Goal: Check status

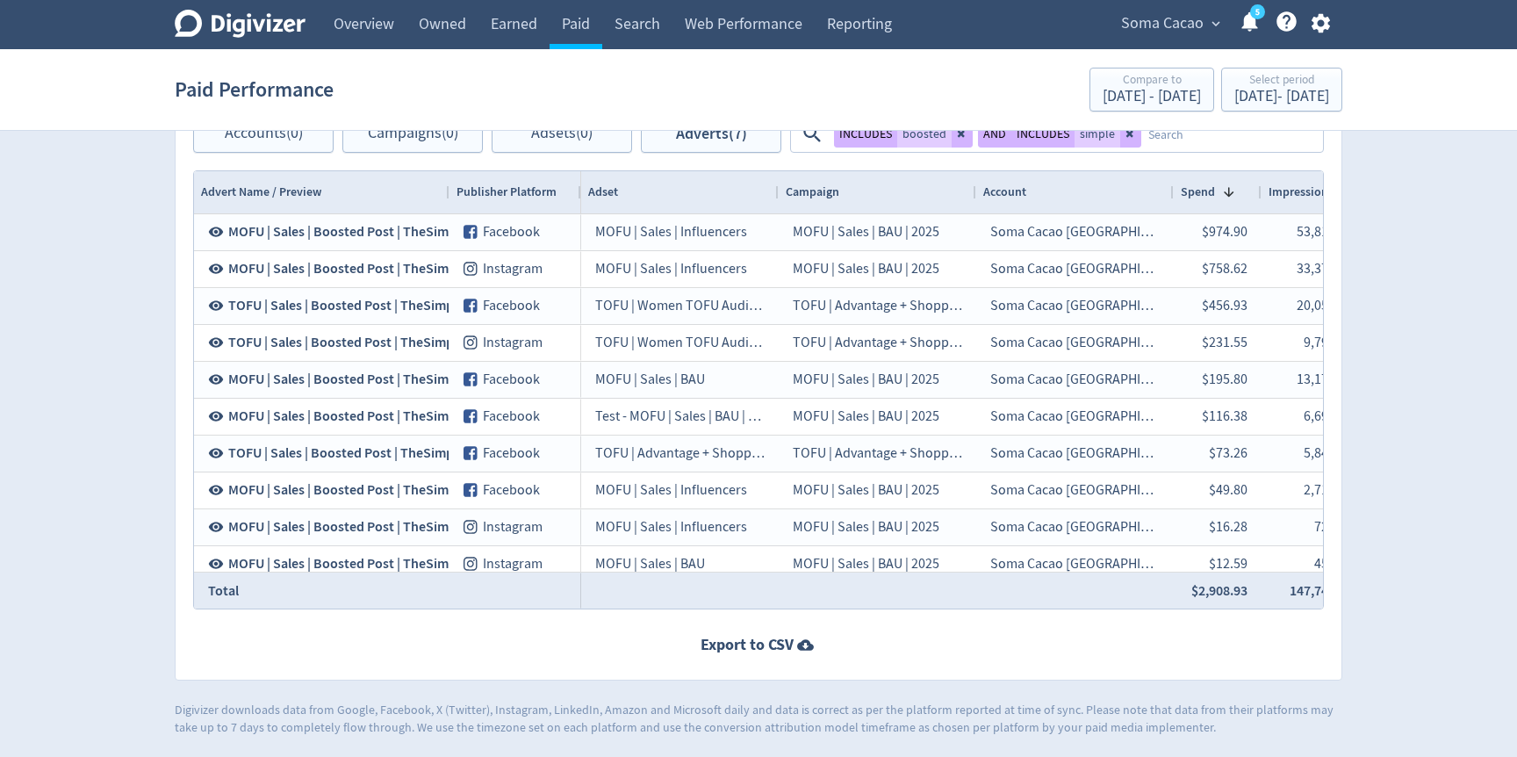
scroll to position [0, 2338]
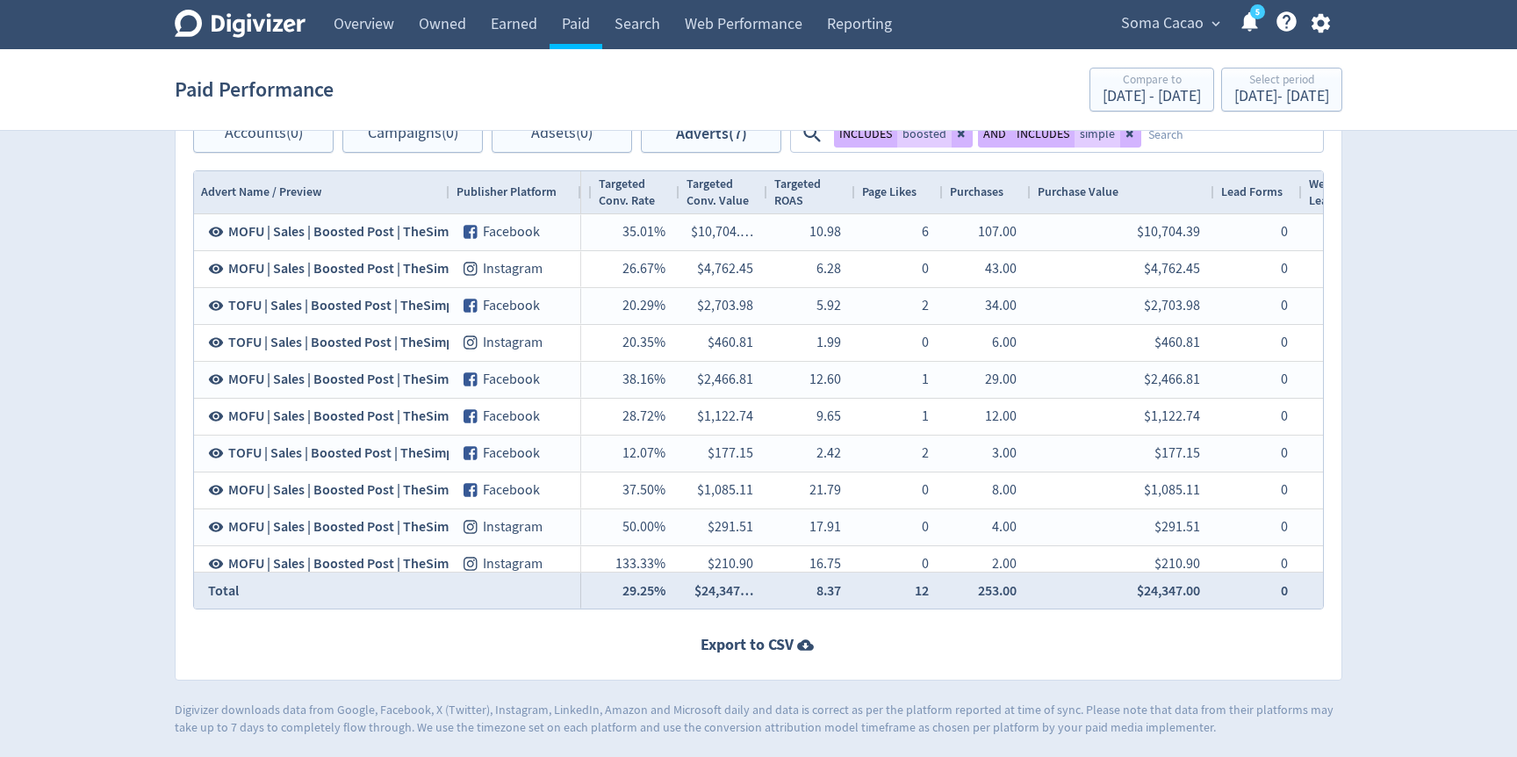
click at [484, 51] on section "Paid Performance Compare to [DATE] - [DATE] Select period [DATE] - [DATE]" at bounding box center [758, 90] width 1517 height 82
click at [506, 39] on link "Earned" at bounding box center [514, 24] width 71 height 49
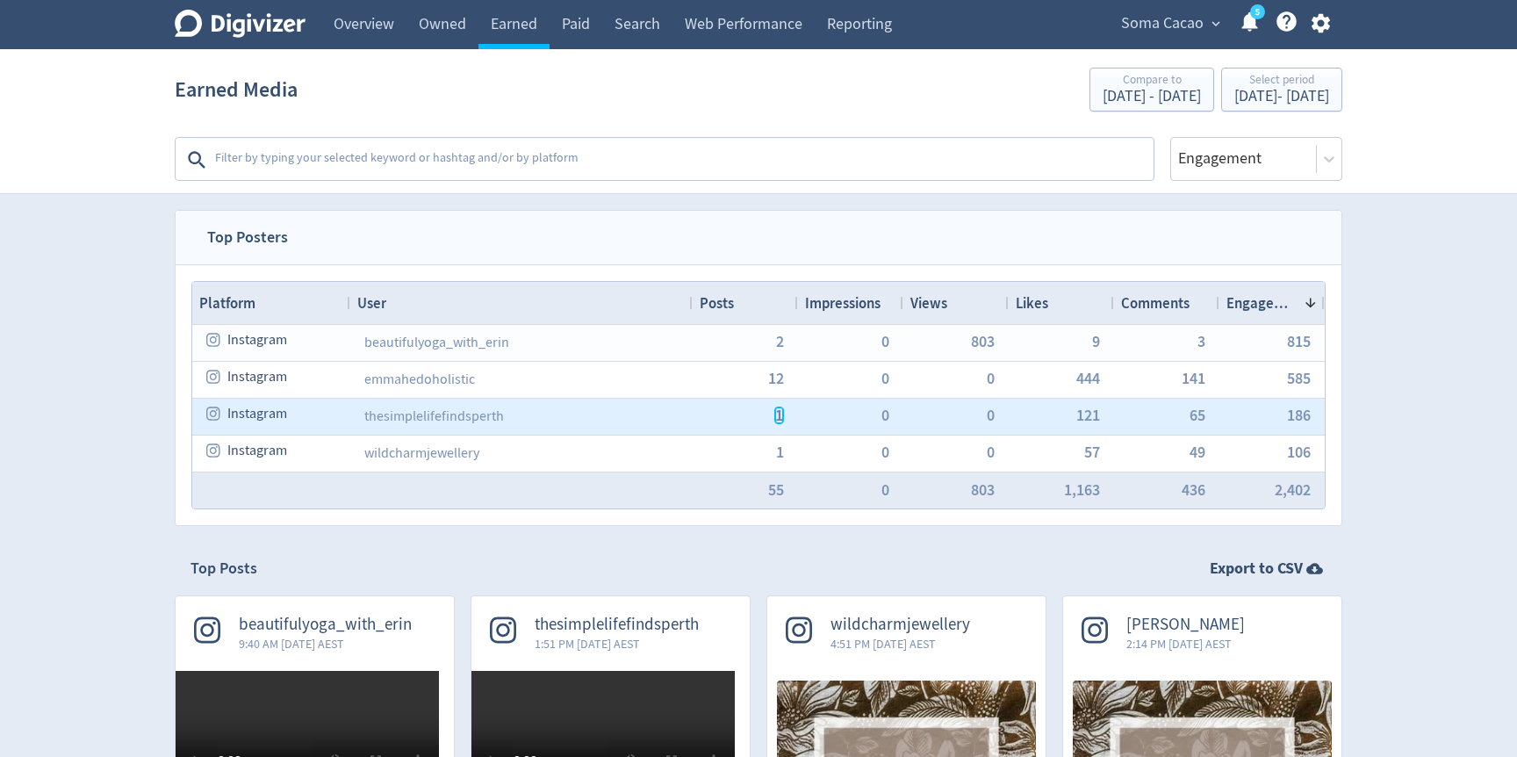
click at [777, 417] on span "1" at bounding box center [779, 415] width 8 height 16
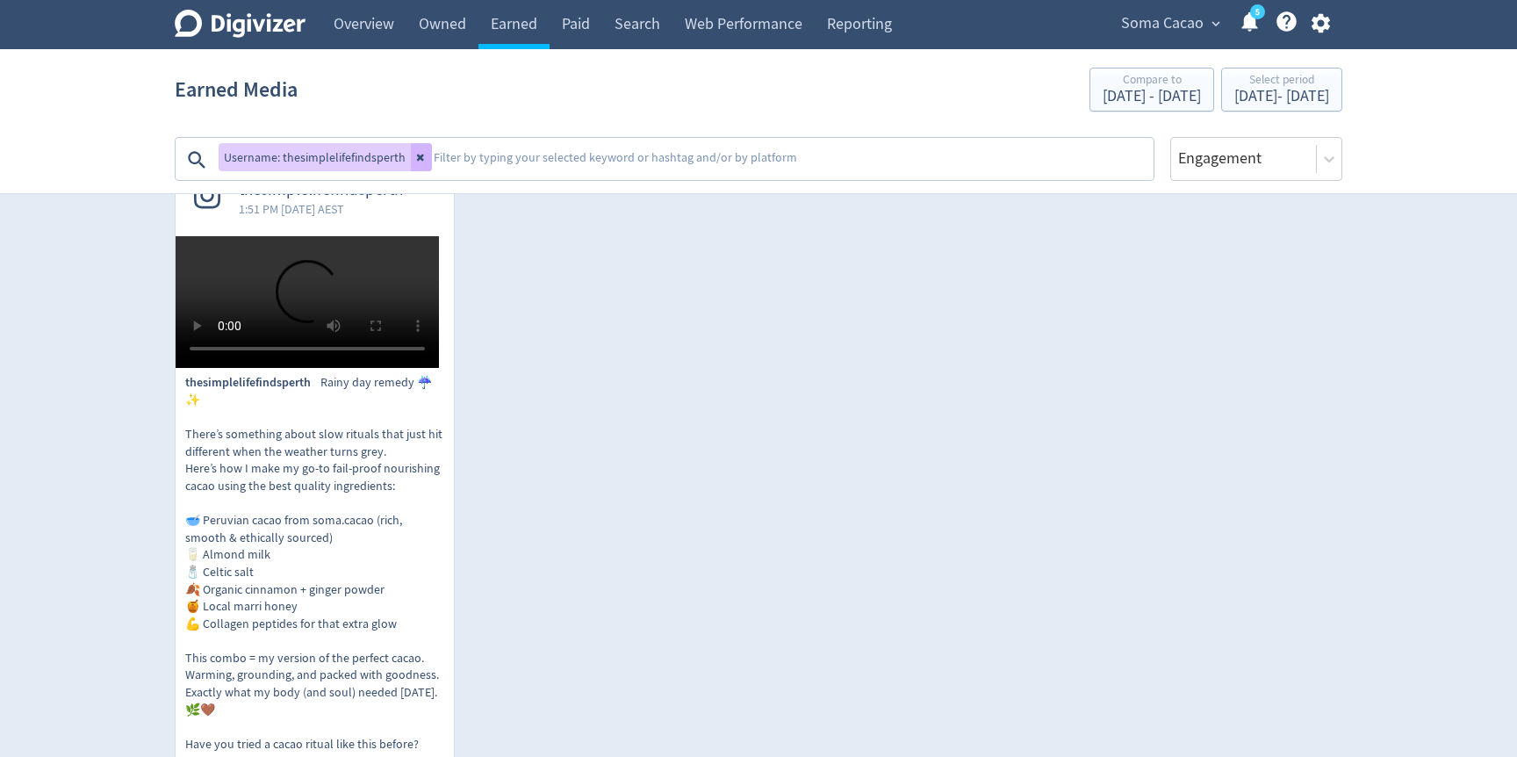
scroll to position [436, 0]
click at [1227, 107] on div "Select period [DATE] - [DATE]" at bounding box center [1282, 91] width 111 height 36
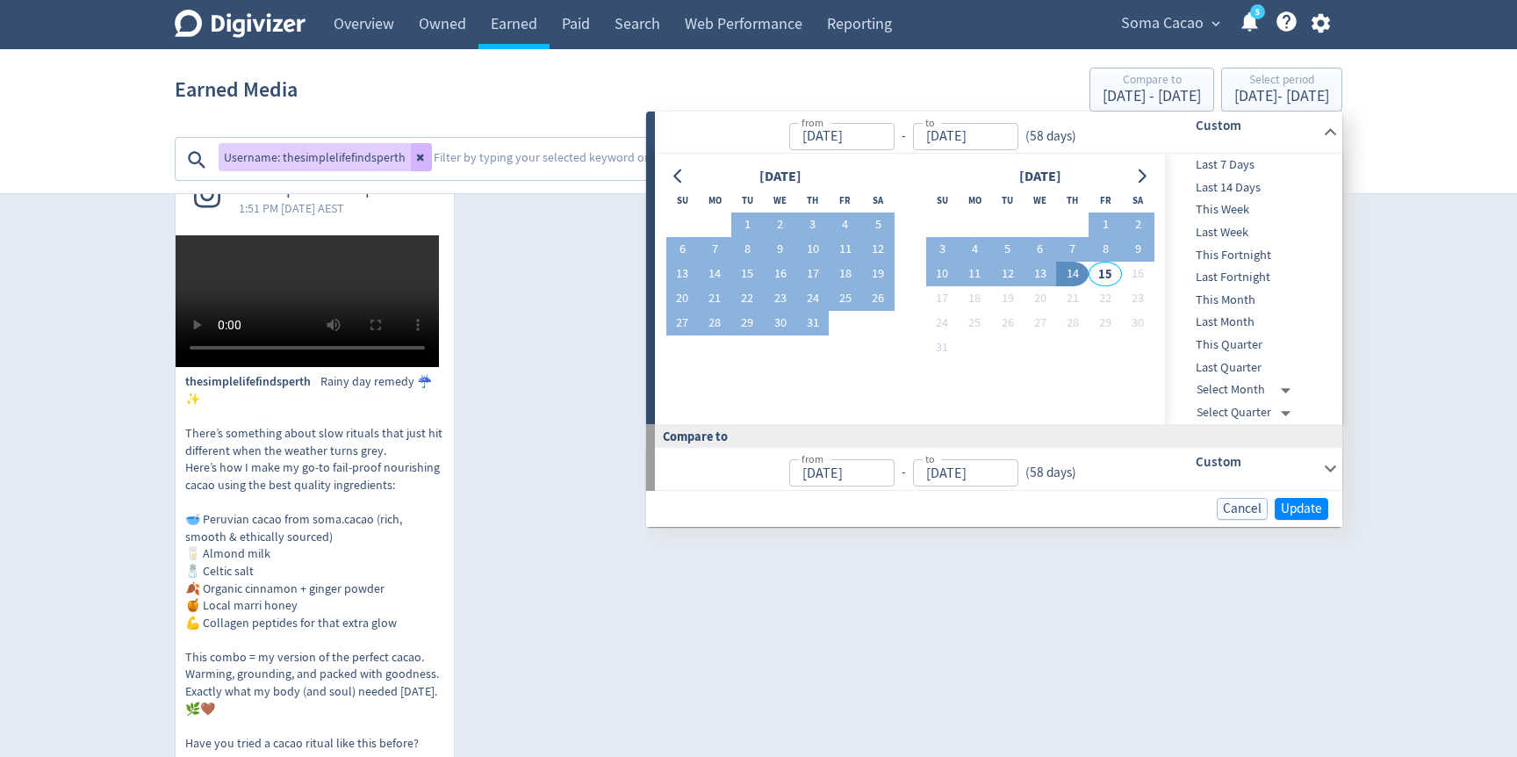
click at [501, 476] on div "thesimplelifefindsperth 1:51 PM [DATE] AEST thesimplelifefindsperth Rainy day r…" at bounding box center [751, 533] width 1184 height 746
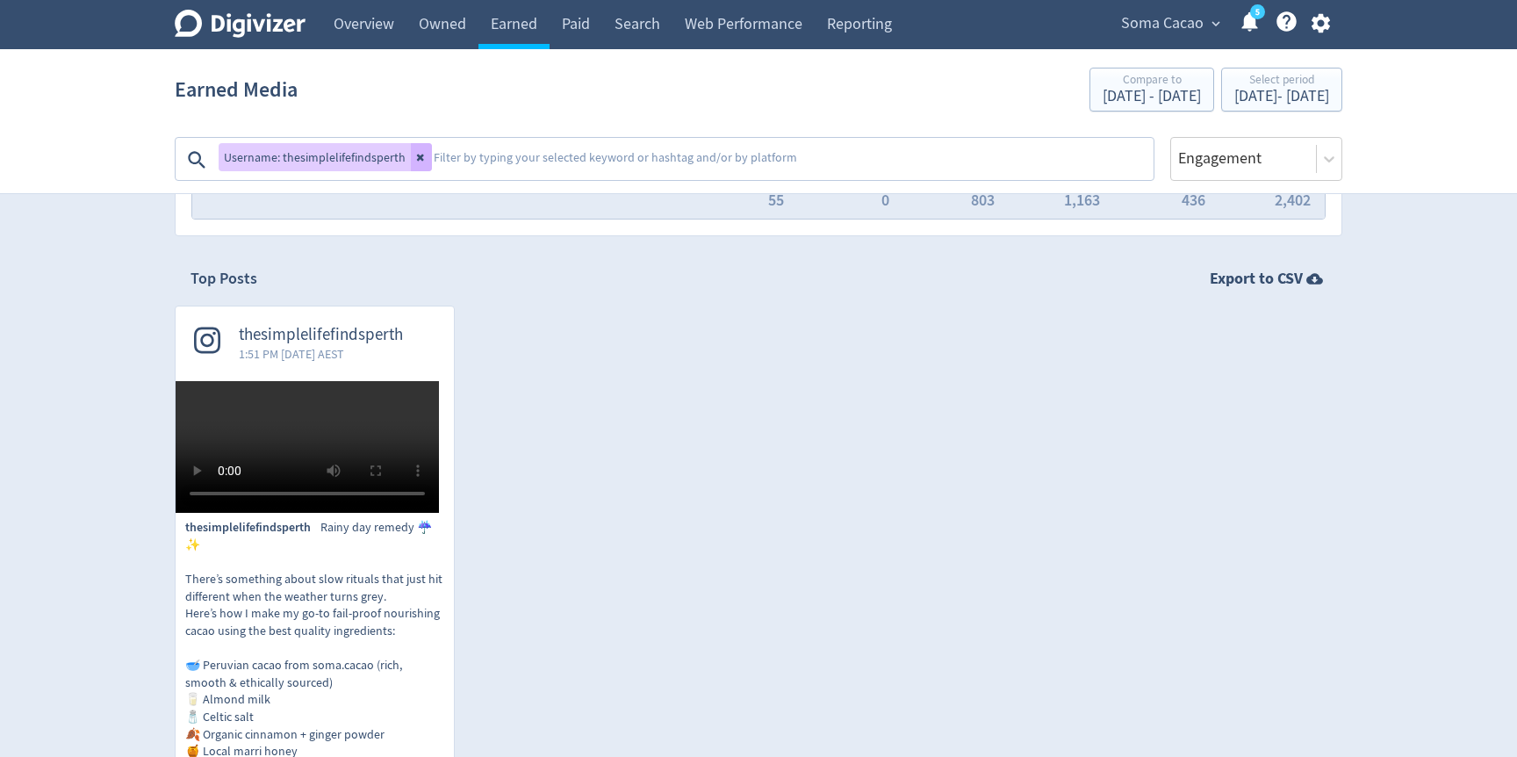
scroll to position [261, 0]
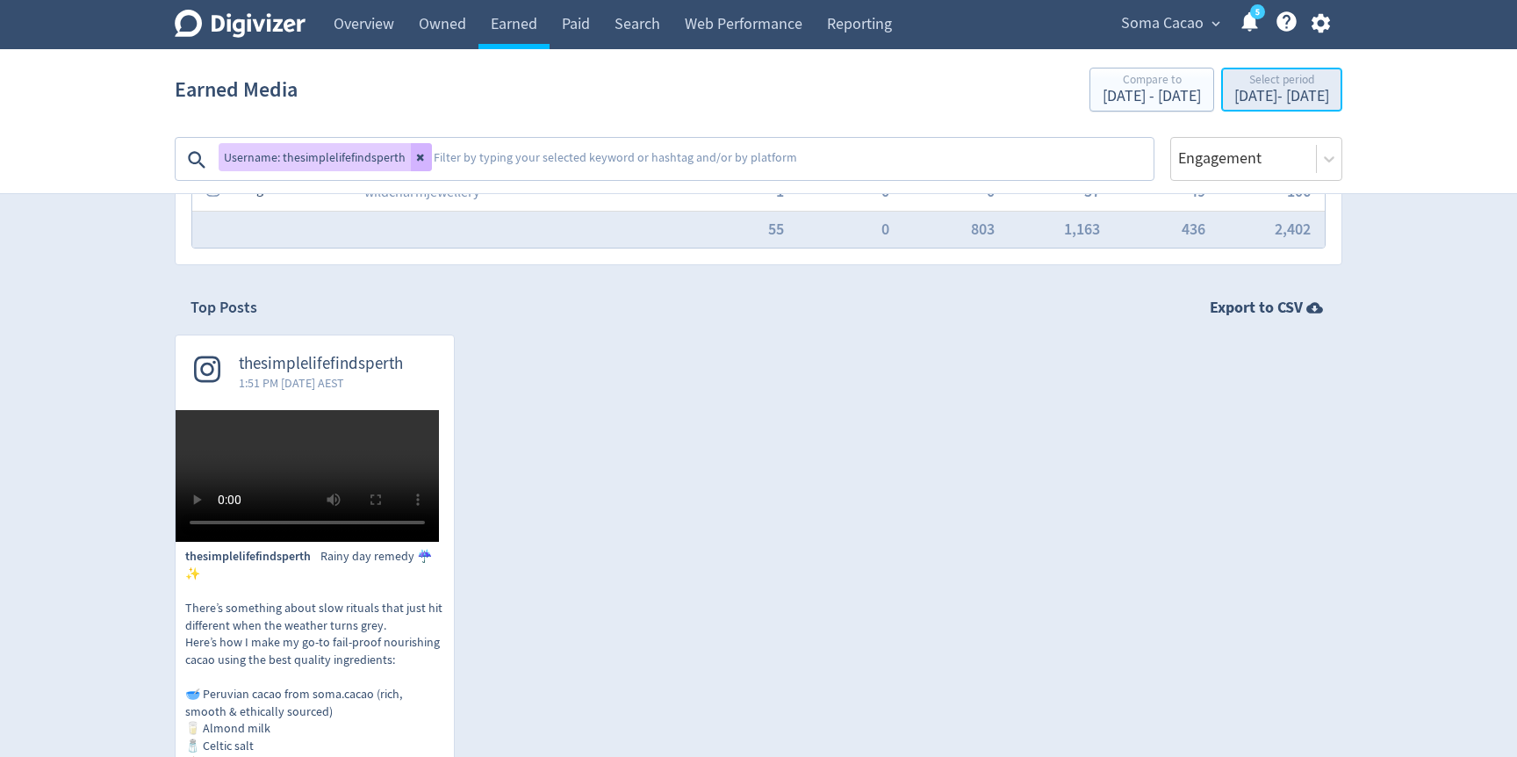
click at [1241, 100] on div "[DATE] - [DATE]" at bounding box center [1282, 97] width 95 height 16
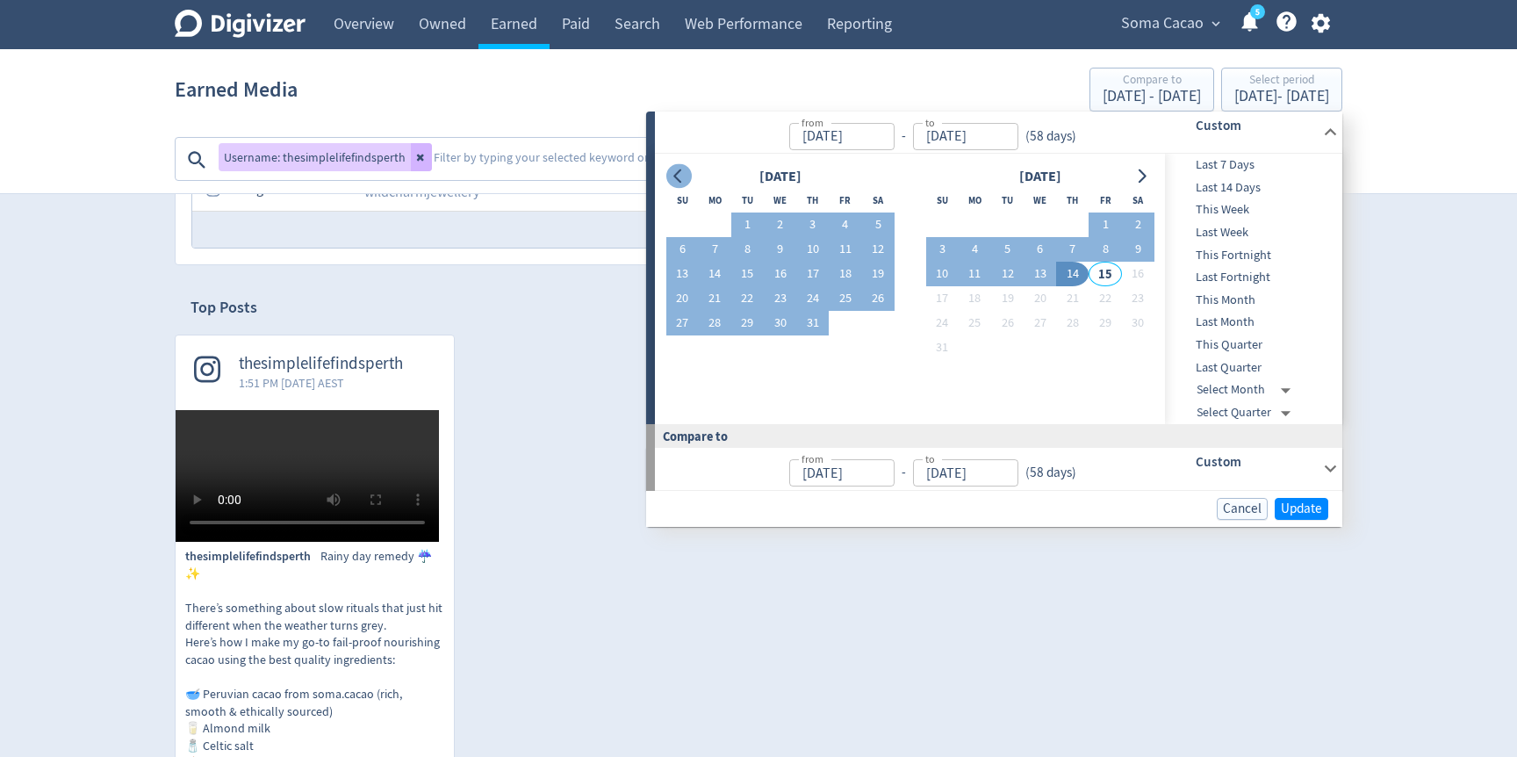
click at [676, 179] on icon "Go to previous month" at bounding box center [679, 176] width 14 height 14
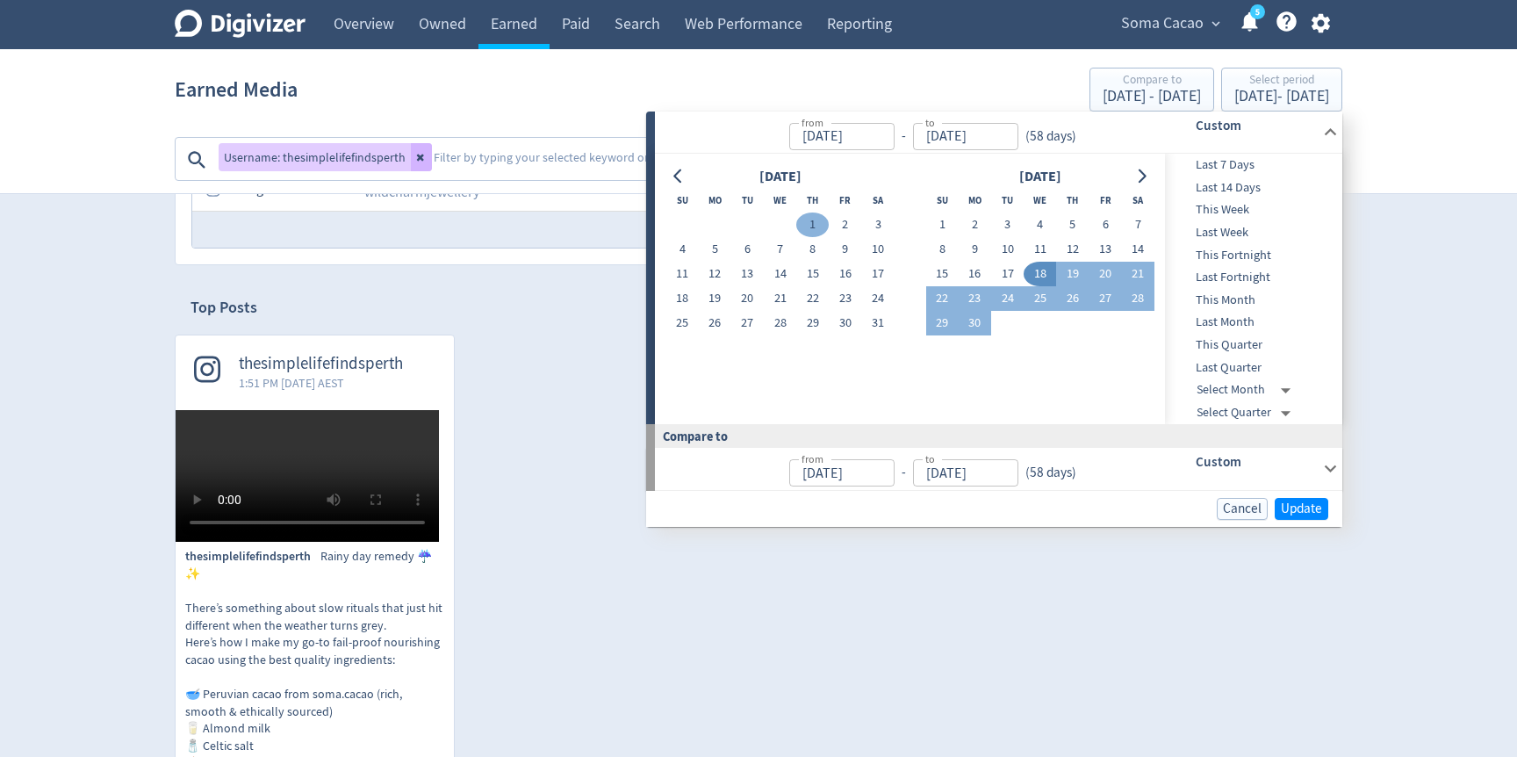
click at [816, 228] on button "1" at bounding box center [812, 225] width 32 height 25
type input "[DATE]"
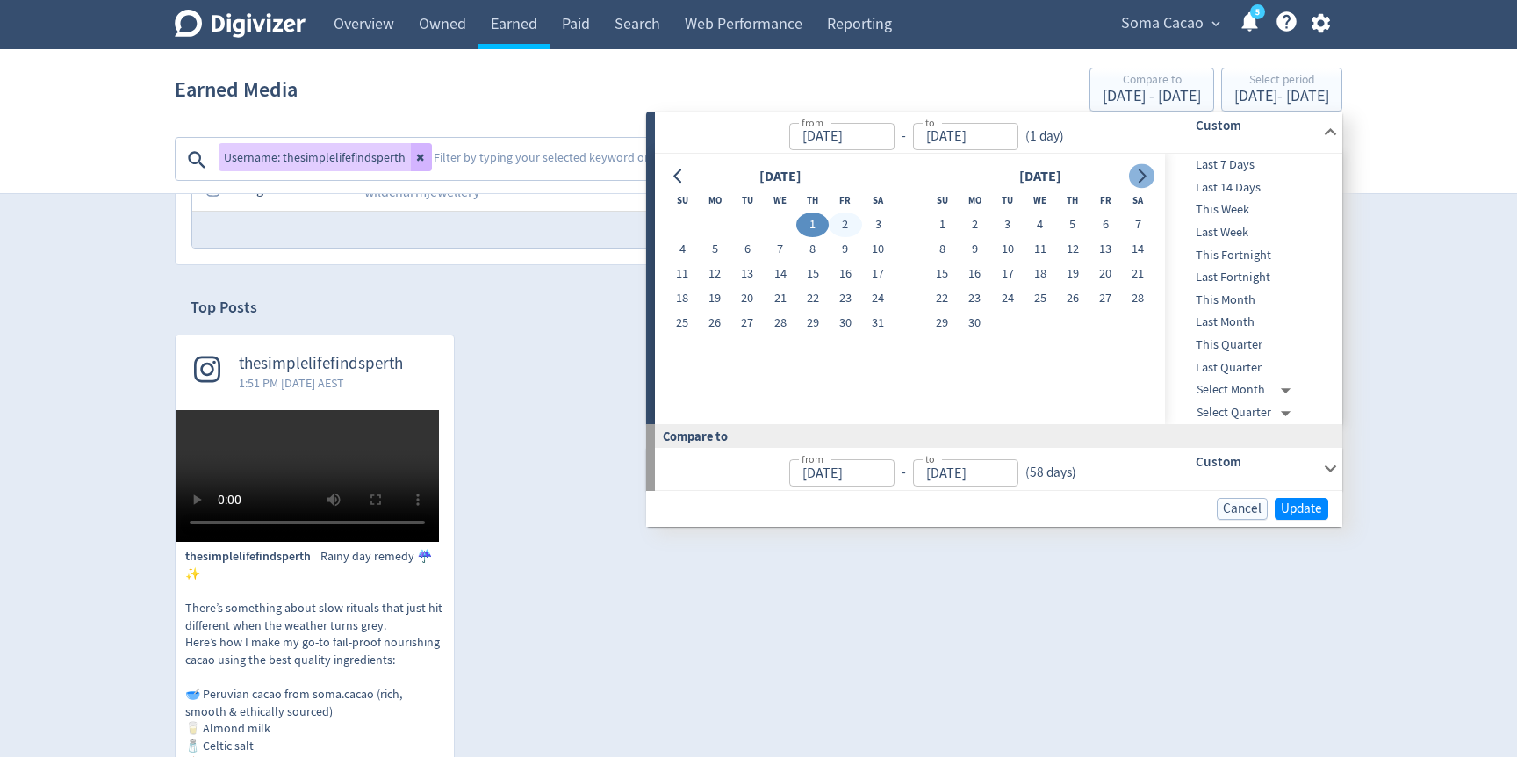
click at [1149, 167] on button "Go to next month" at bounding box center [1141, 176] width 25 height 25
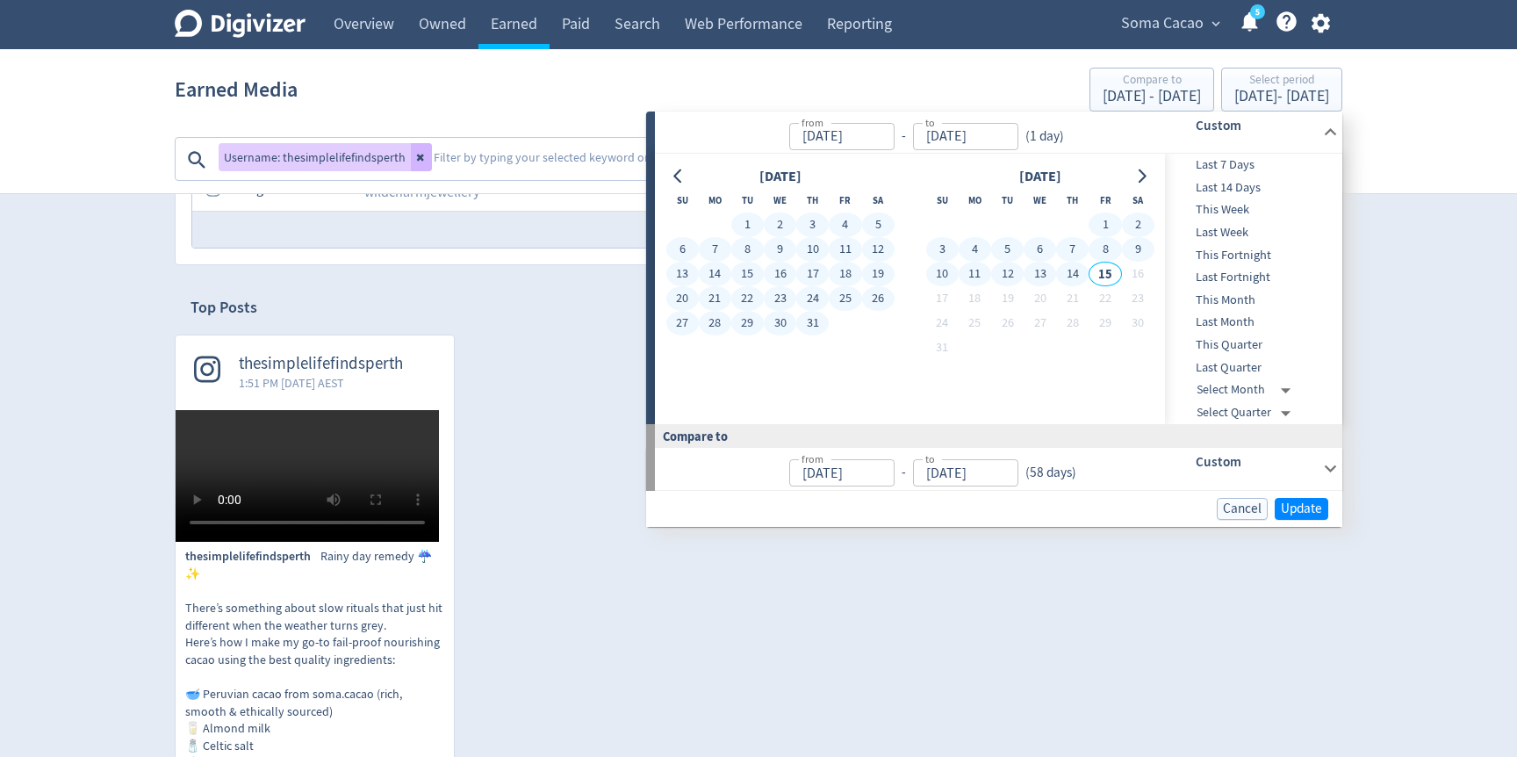
click at [1072, 277] on button "14" at bounding box center [1072, 274] width 32 height 25
type input "[DATE]"
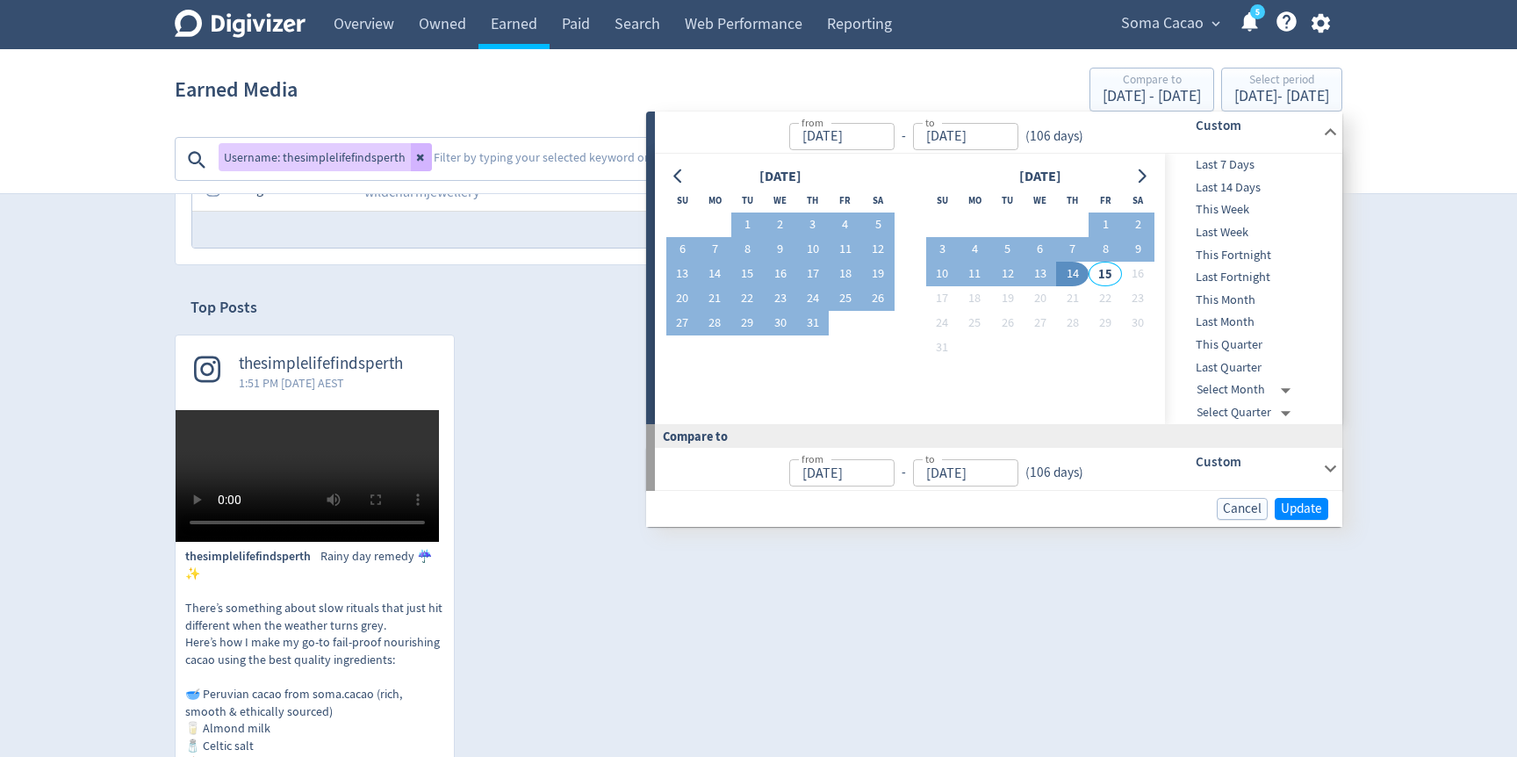
click at [1295, 496] on div "Cancel Update" at bounding box center [994, 509] width 696 height 36
click at [1293, 508] on span "Update" at bounding box center [1301, 508] width 41 height 13
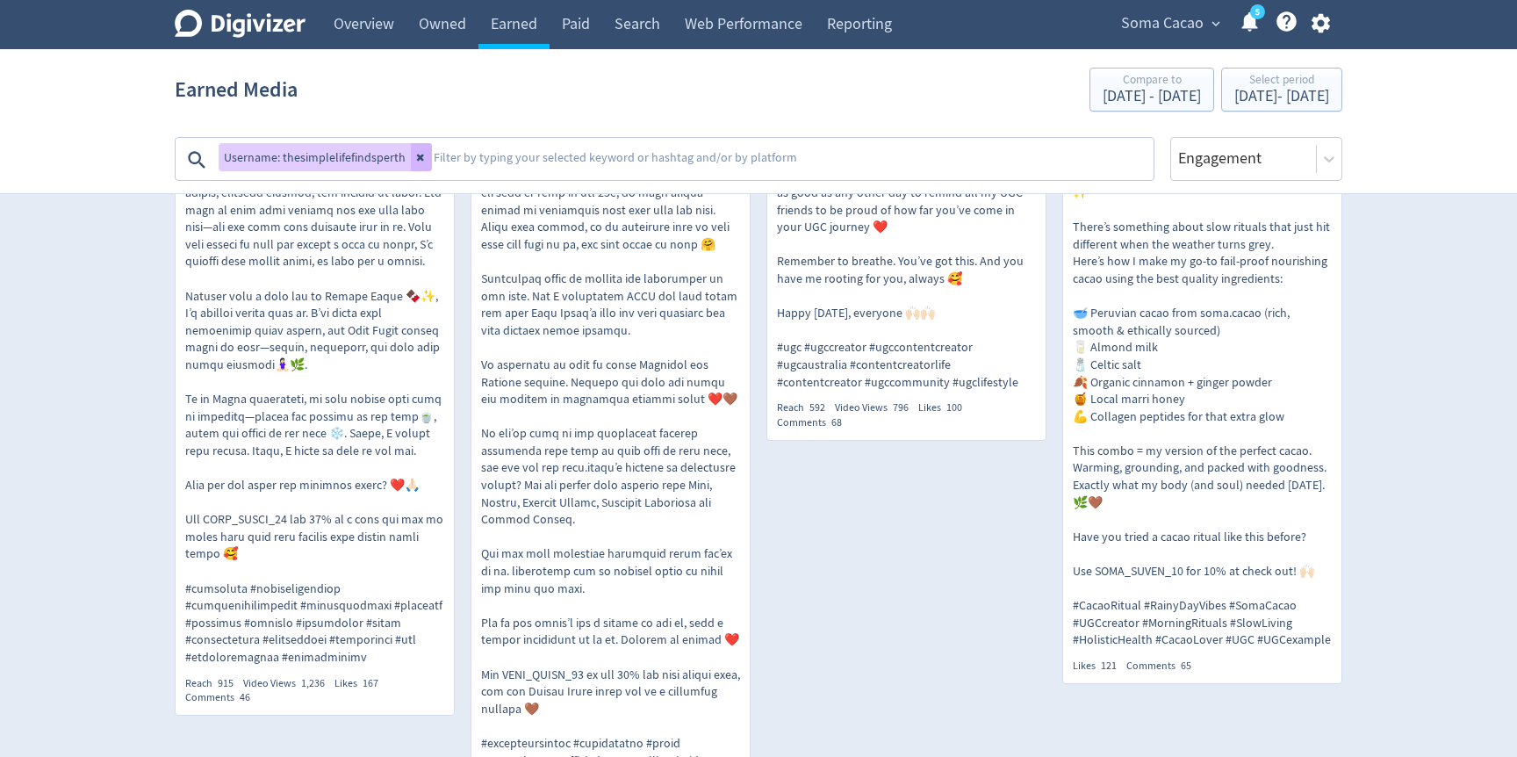
scroll to position [642, 0]
